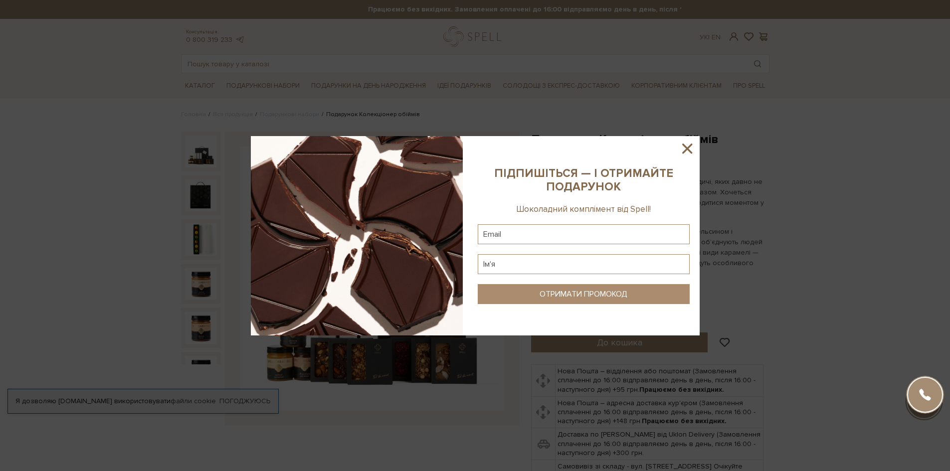
click at [852, 65] on div at bounding box center [475, 235] width 950 height 471
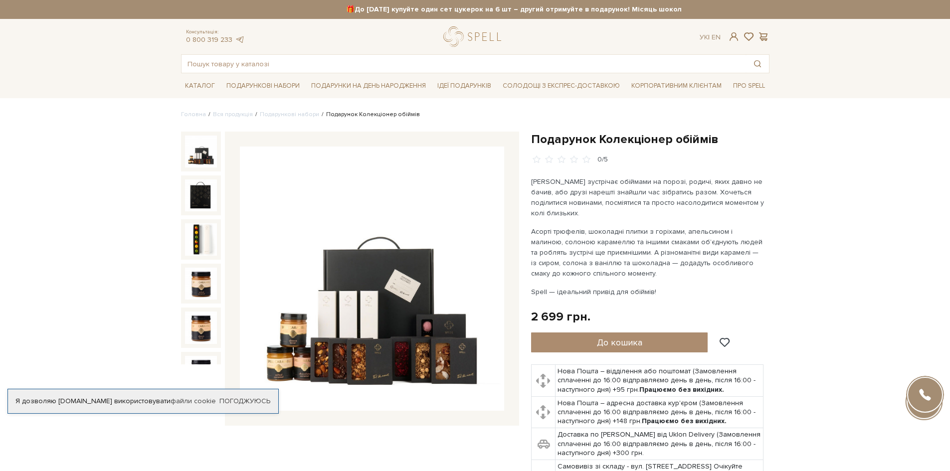
click at [402, 282] on img at bounding box center [372, 279] width 264 height 264
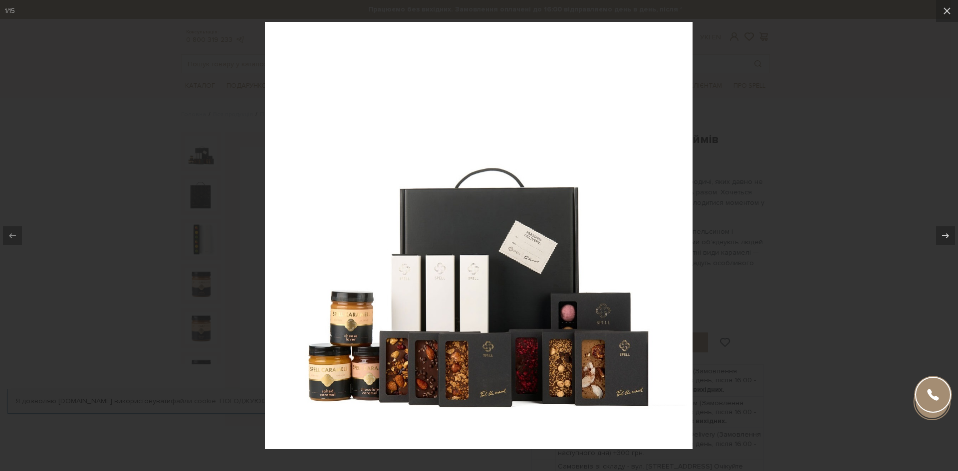
click at [509, 239] on img at bounding box center [478, 235] width 427 height 427
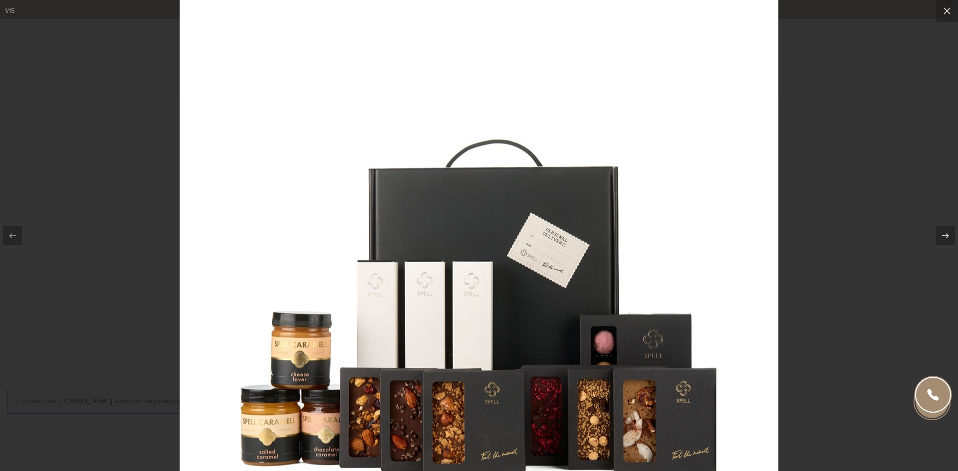
click at [570, 242] on img at bounding box center [479, 234] width 599 height 599
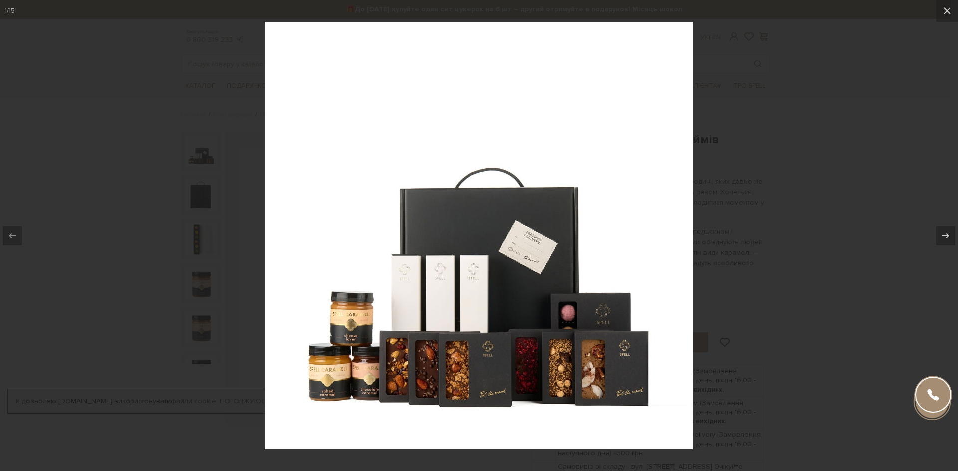
click at [557, 246] on img at bounding box center [478, 235] width 427 height 427
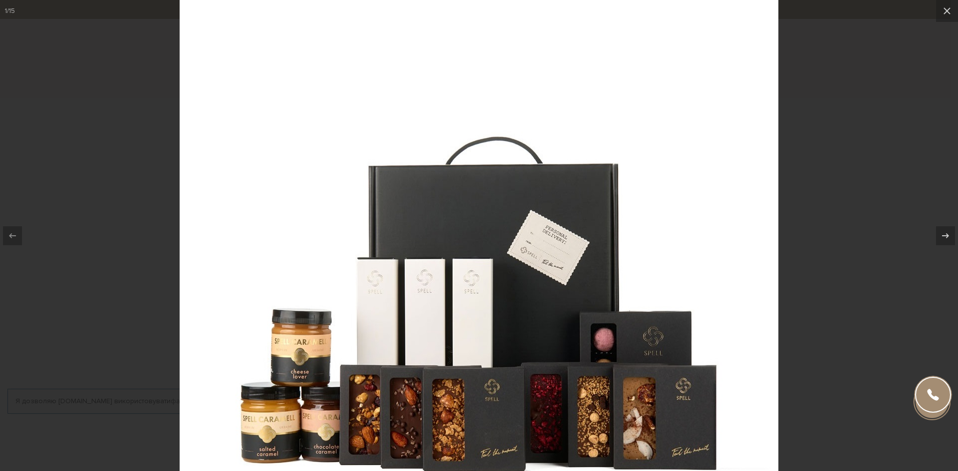
click at [888, 252] on div at bounding box center [479, 235] width 958 height 471
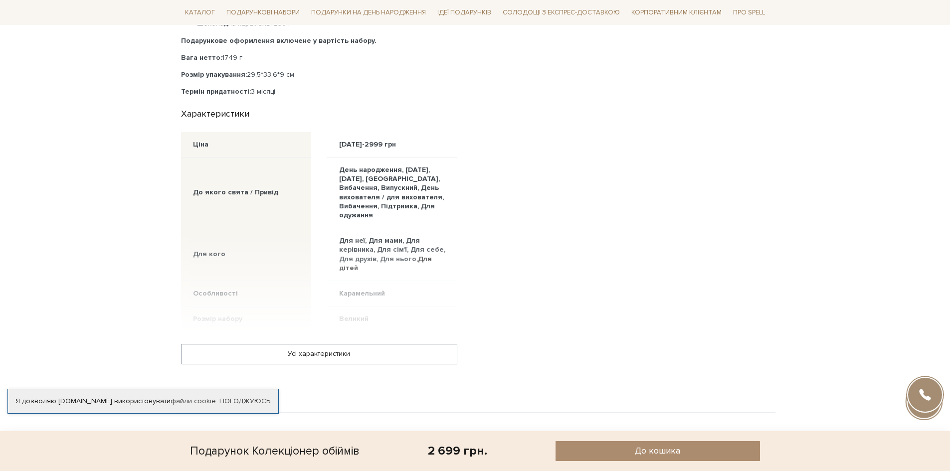
scroll to position [698, 0]
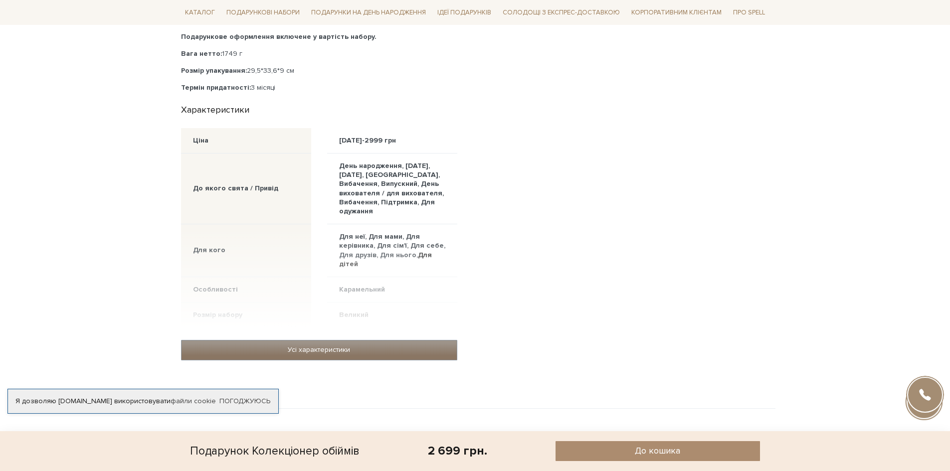
click at [392, 341] on link "Усі характеристики" at bounding box center [319, 350] width 275 height 19
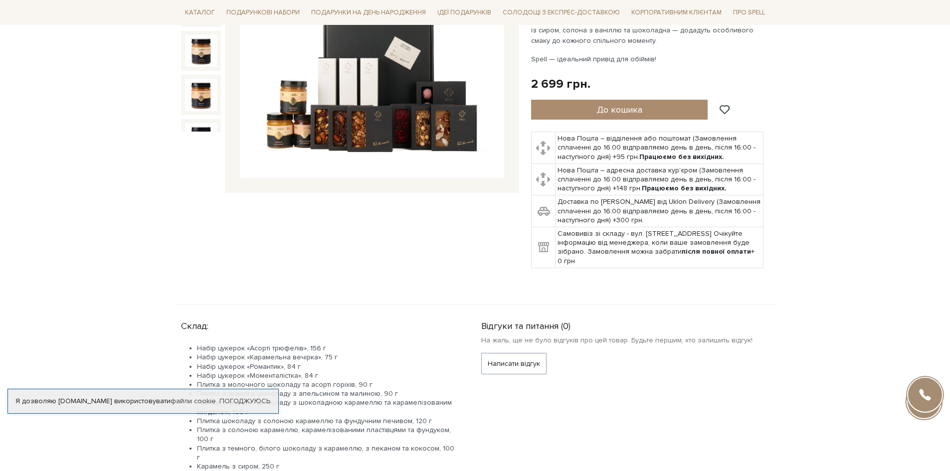
scroll to position [21, 0]
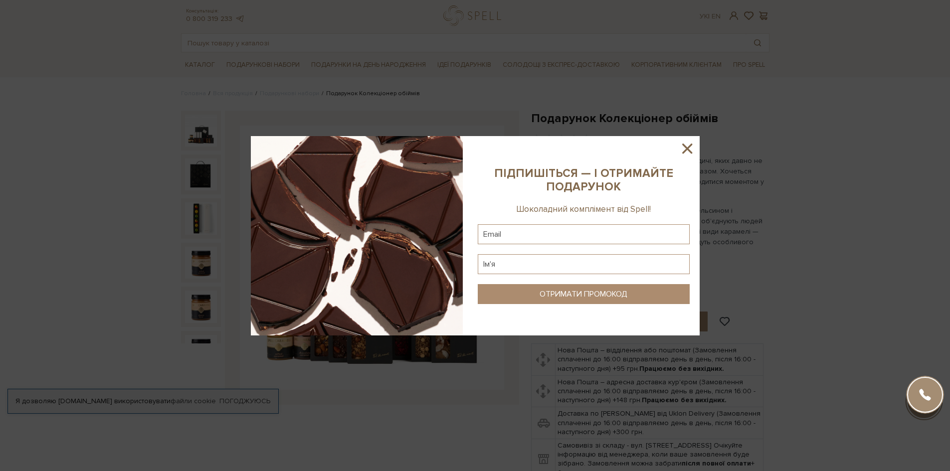
click at [689, 144] on icon at bounding box center [687, 148] width 17 height 17
